Goal: Task Accomplishment & Management: Complete application form

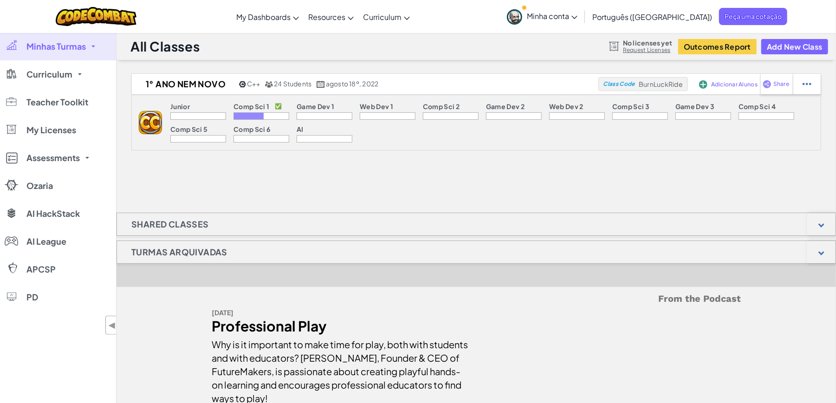
click at [268, 117] on div at bounding box center [261, 115] width 56 height 7
click at [179, 108] on p "Junior" at bounding box center [179, 106] width 19 height 7
click at [152, 119] on img at bounding box center [150, 122] width 23 height 23
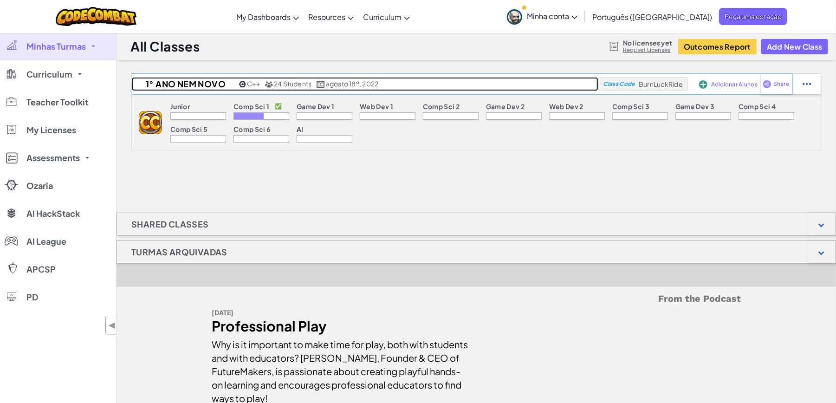
click at [197, 86] on h2 "1° ano NEM NOVO" at bounding box center [184, 84] width 105 height 14
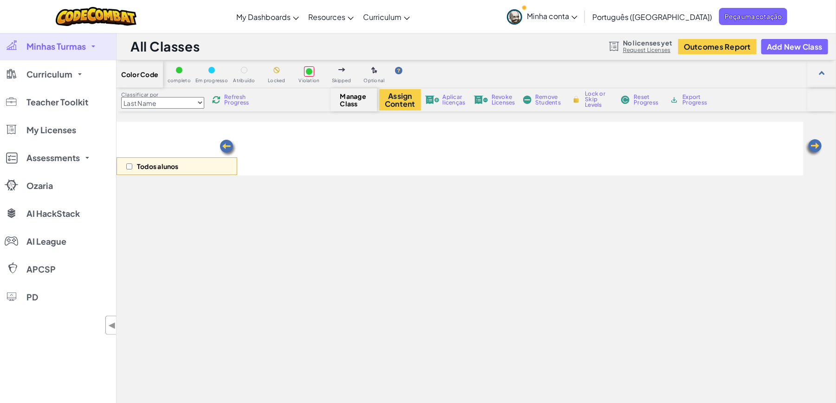
select select "560f1a9f22961295f9427742"
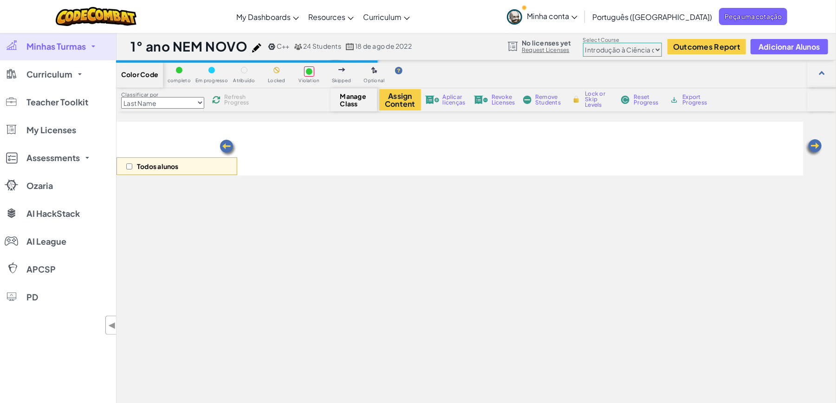
click at [91, 47] on span at bounding box center [93, 46] width 4 height 2
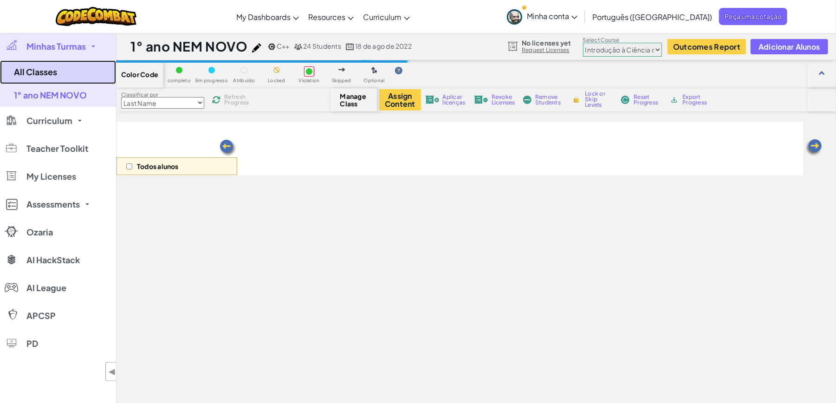
click at [39, 69] on link "All Classes" at bounding box center [58, 72] width 116 height 24
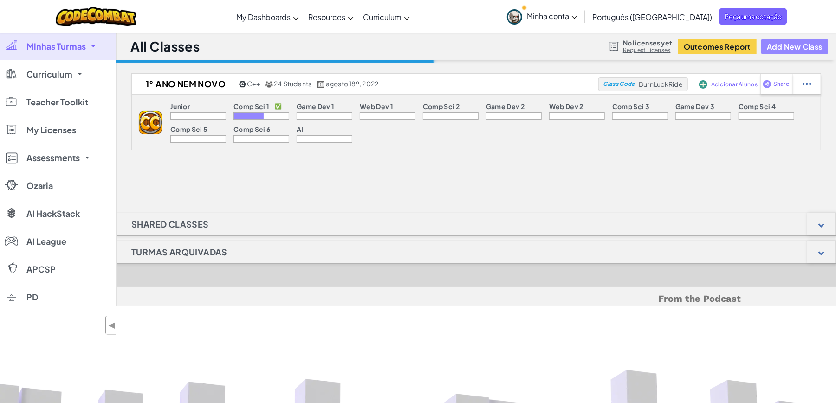
click at [804, 47] on button "Add New Class" at bounding box center [794, 46] width 67 height 15
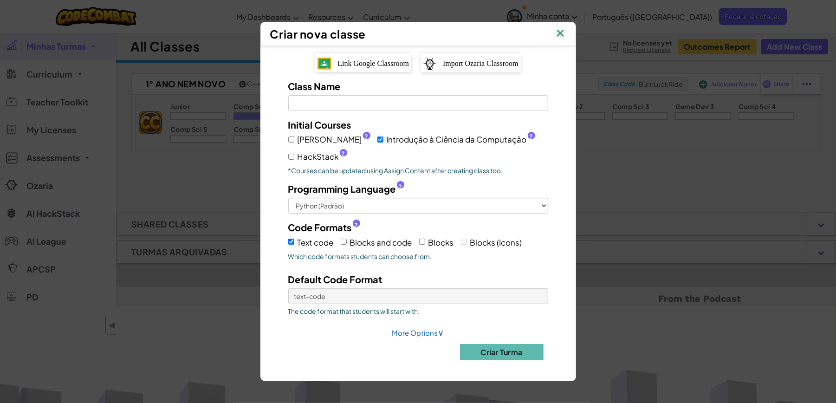
click at [394, 93] on div "Class Name Field is required" at bounding box center [418, 95] width 274 height 32
click at [392, 103] on input "Class Name Field is required" at bounding box center [418, 103] width 260 height 16
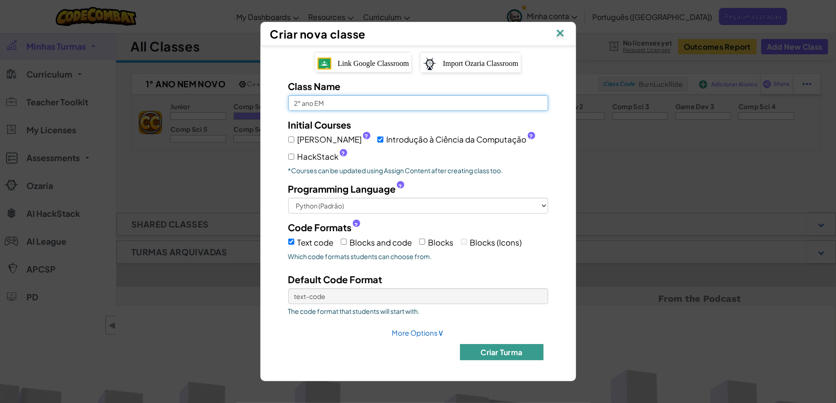
type input "2° ano EM"
click at [510, 354] on button "Criar Turma" at bounding box center [502, 352] width 84 height 16
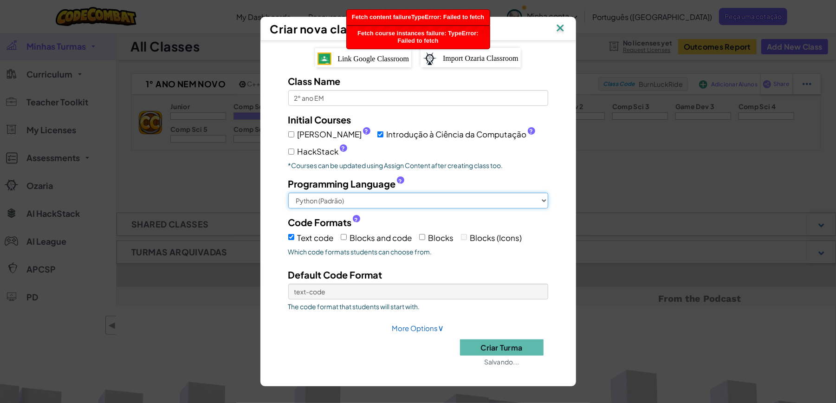
click at [538, 206] on select "Python (Padrão) JavaScript C++ Java (Experimental)" at bounding box center [418, 201] width 260 height 16
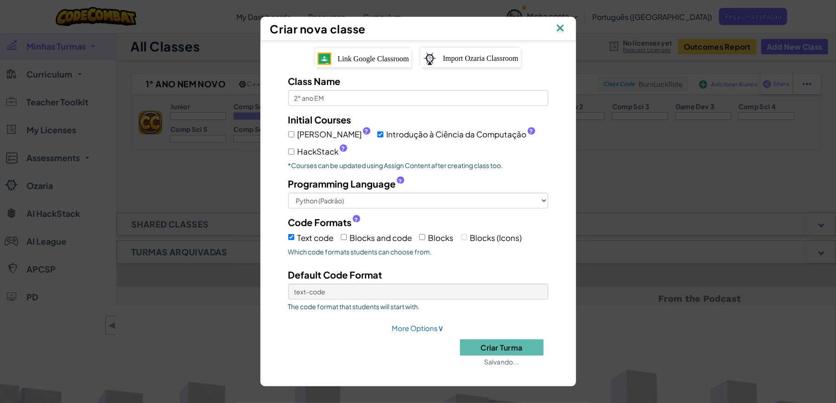
click at [301, 130] on span "Júnior ?" at bounding box center [333, 134] width 73 height 13
click at [294, 131] on input "Júnior ?" at bounding box center [291, 134] width 6 height 6
checkbox input "true"
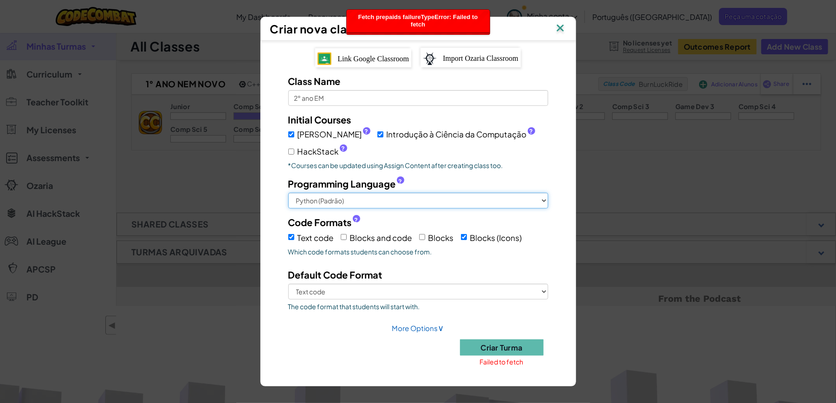
click at [537, 201] on select "Python (Padrão) JavaScript C++ Java (Experimental)" at bounding box center [418, 201] width 260 height 16
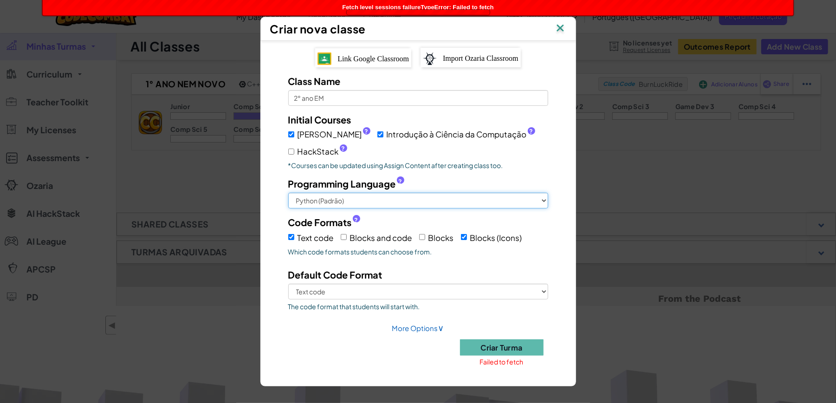
click at [288, 193] on select "Python (Padrão) JavaScript C++ Java (Experimental)" at bounding box center [418, 201] width 260 height 16
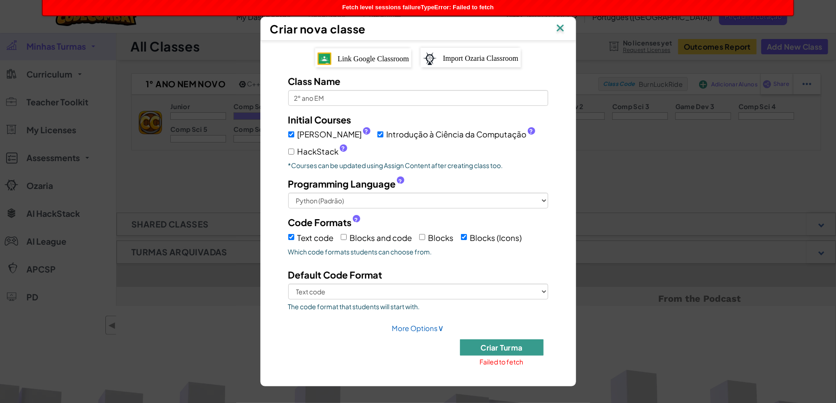
click at [507, 343] on button "Criar Turma" at bounding box center [502, 347] width 84 height 16
click at [511, 344] on button "Criar Turma" at bounding box center [502, 347] width 84 height 16
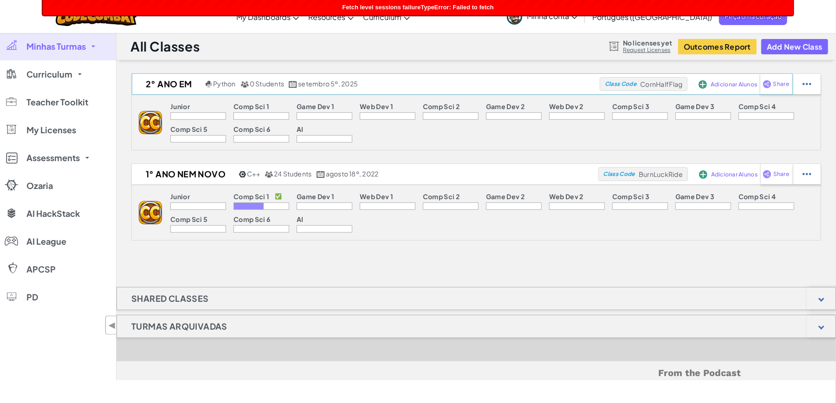
click at [735, 84] on span "Adicionar Alunos" at bounding box center [733, 85] width 46 height 6
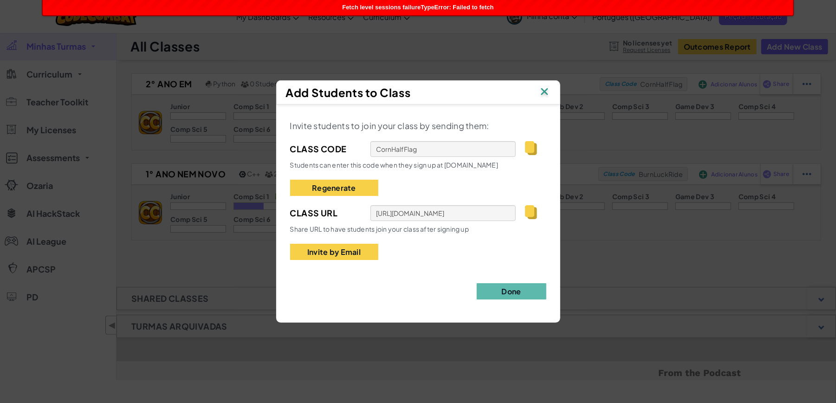
click at [532, 212] on img at bounding box center [531, 212] width 12 height 14
click at [496, 52] on div "Add Students to Class Invite students to join your class by sending them: Class…" at bounding box center [418, 201] width 836 height 403
click at [514, 296] on button "Done" at bounding box center [512, 291] width 70 height 16
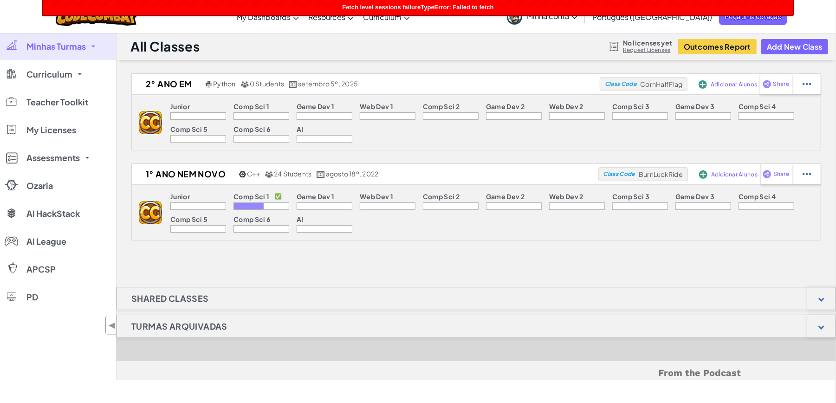
click at [196, 114] on div at bounding box center [198, 115] width 56 height 7
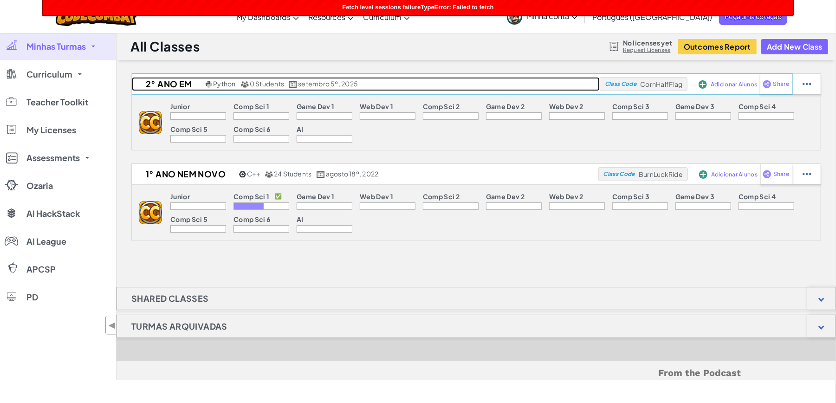
click at [164, 79] on h2 "2° ano EM" at bounding box center [167, 84] width 71 height 14
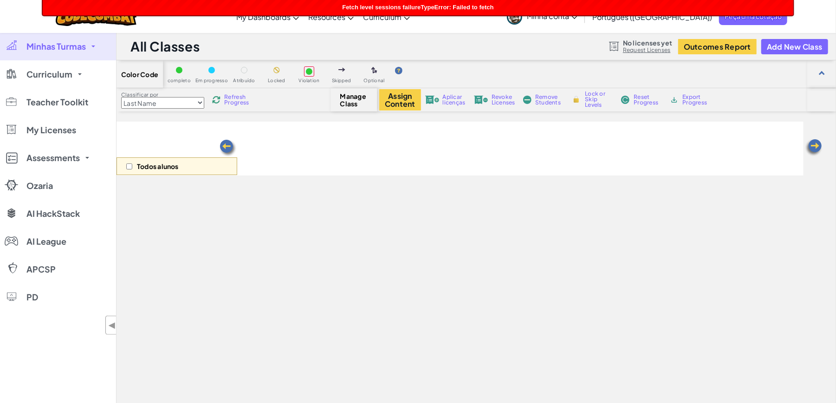
select select "560f1a9f22961295f9427742"
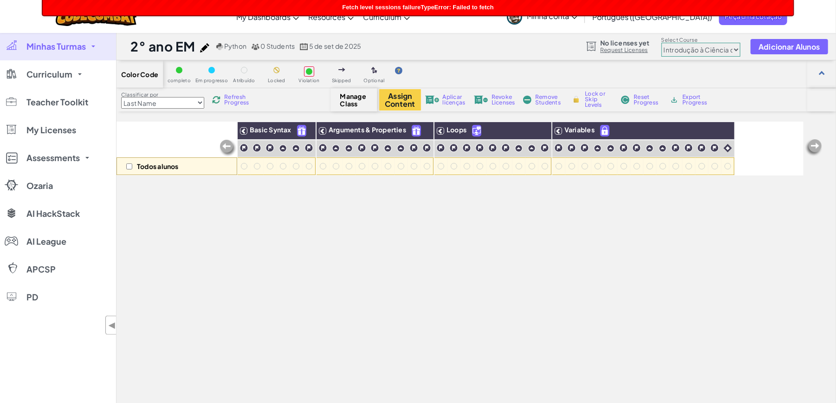
click at [478, 6] on span "Fetch level sessions failureTypeError: Failed to fetch" at bounding box center [417, 7] width 151 height 7
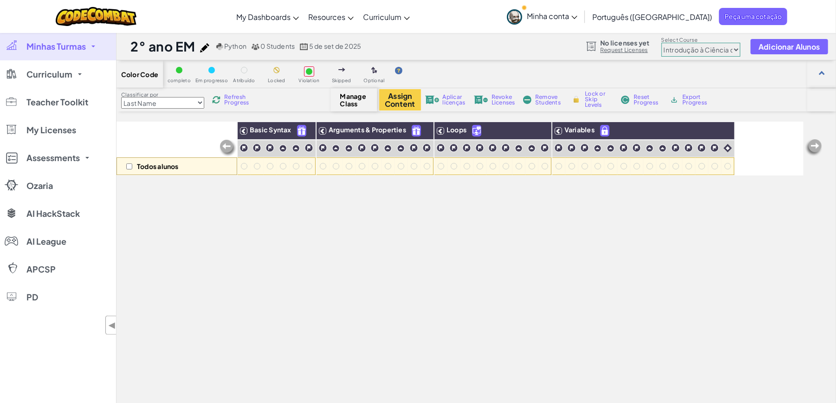
click at [258, 232] on div "Todos alunos Basic Syntax Arguments & Properties Loops Variables" at bounding box center [459, 300] width 687 height 356
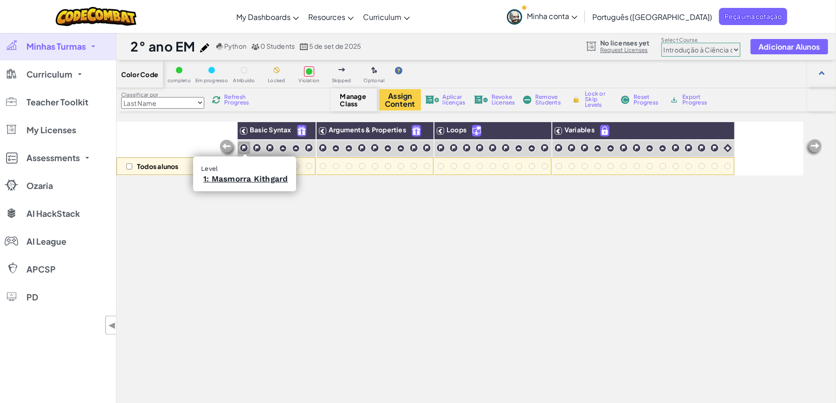
click at [246, 150] on img at bounding box center [243, 147] width 9 height 9
click at [245, 166] on div at bounding box center [244, 166] width 6 height 6
click at [238, 177] on link "1: Masmorra Kithgard" at bounding box center [245, 178] width 85 height 9
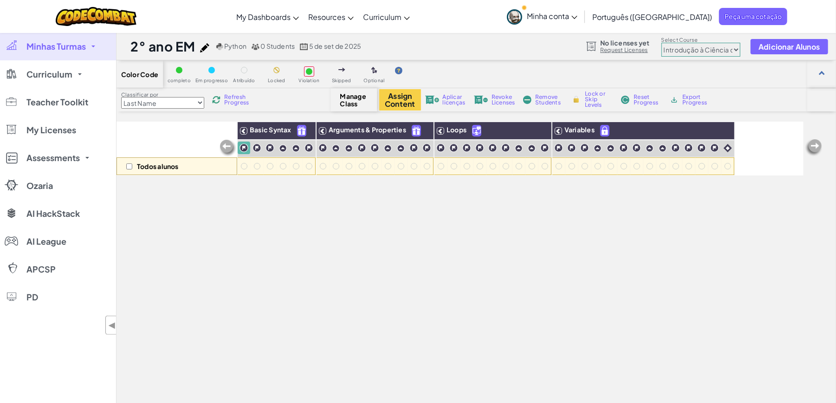
click at [276, 219] on div "Todos alunos Basic Syntax Arguments & Properties Loops Variables" at bounding box center [459, 300] width 687 height 356
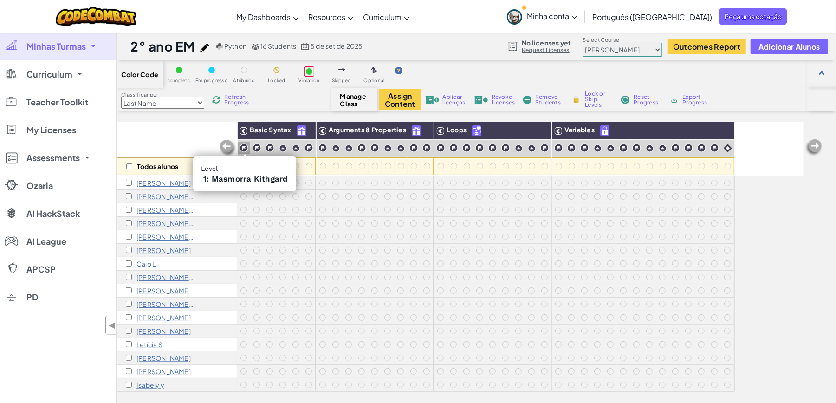
click at [246, 147] on img at bounding box center [243, 147] width 9 height 9
click at [229, 176] on link "1: Masmorra Kithgard" at bounding box center [245, 178] width 85 height 9
